Goal: Obtain resource: Download file/media

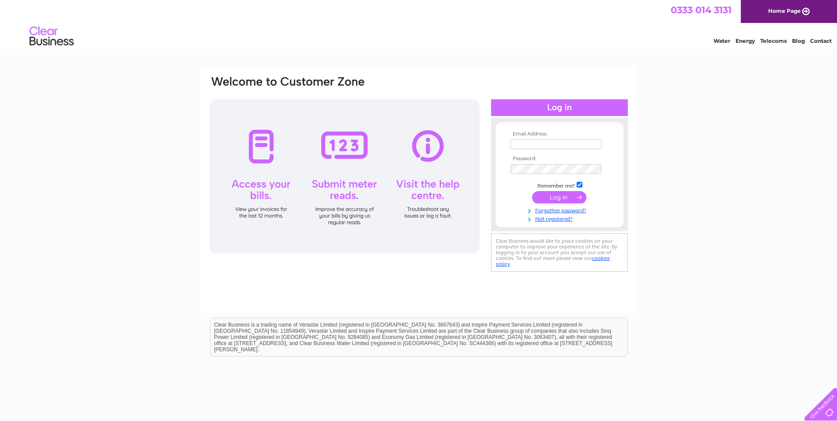
click at [565, 146] on input "text" at bounding box center [555, 144] width 91 height 10
type input "sylvia@jamcabling.co.uk"
click at [559, 197] on input "submit" at bounding box center [559, 198] width 54 height 12
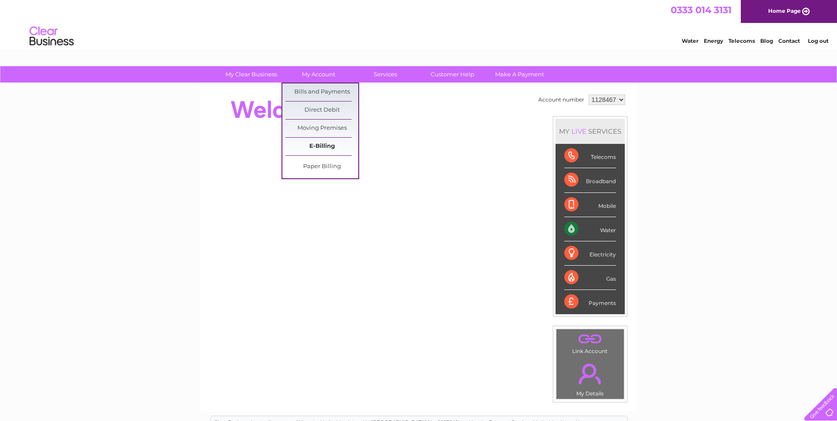
click at [326, 144] on link "E-Billing" at bounding box center [321, 147] width 73 height 18
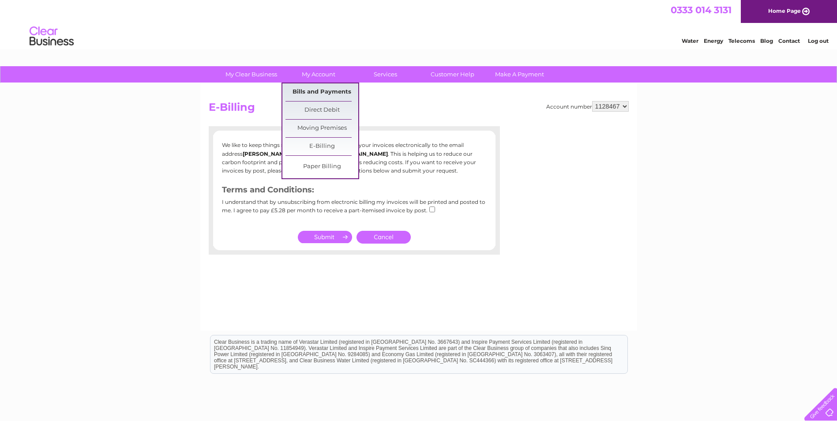
click at [320, 90] on link "Bills and Payments" at bounding box center [321, 92] width 73 height 18
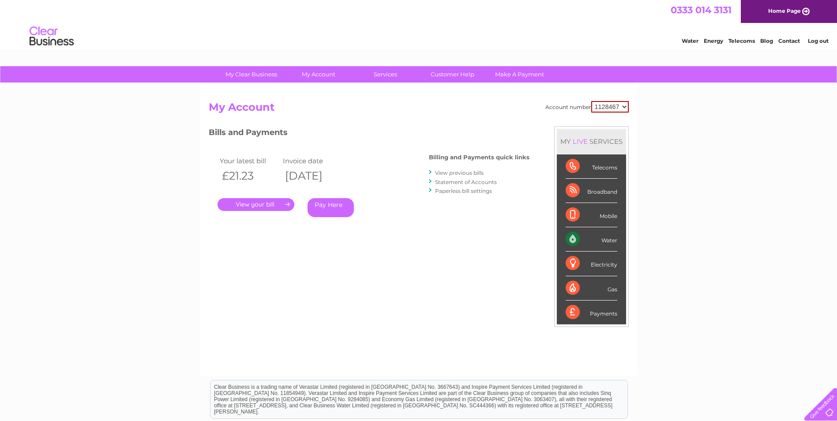
click at [610, 106] on select "1128467" at bounding box center [610, 106] width 38 height 11
click at [674, 115] on div "My Clear Business Login Details My Details My Preferences Link Account My Accou…" at bounding box center [418, 296] width 837 height 460
click at [465, 169] on li "View previous bills" at bounding box center [479, 172] width 101 height 9
click at [463, 171] on link "View previous bills" at bounding box center [459, 172] width 49 height 7
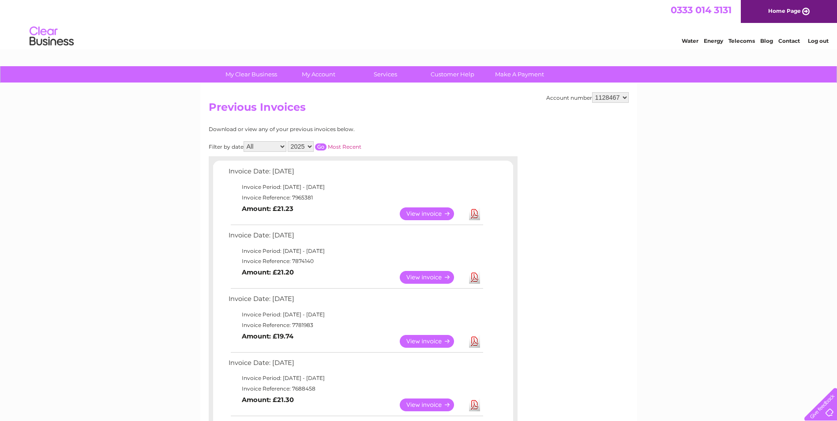
scroll to position [44, 0]
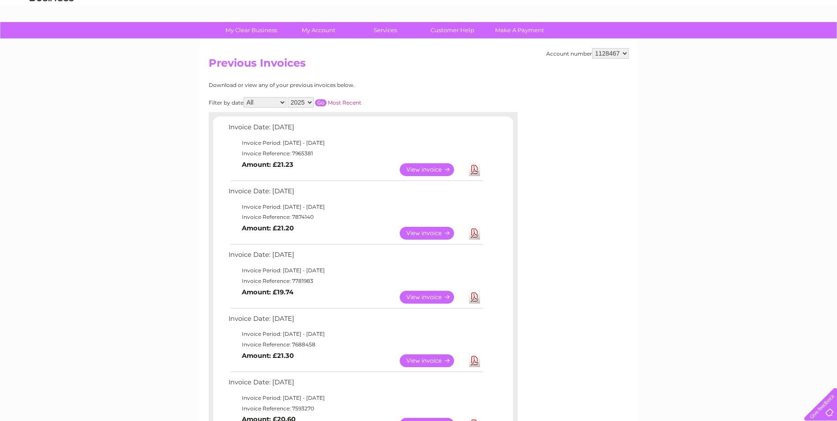
click at [469, 229] on link "Download" at bounding box center [474, 233] width 11 height 13
